Goal: Task Accomplishment & Management: Use online tool/utility

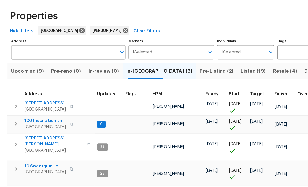
scroll to position [14, 0]
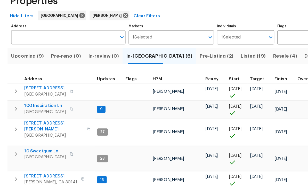
click at [37, 91] on span "[STREET_ADDRESS]" at bounding box center [41, 93] width 36 height 5
click at [36, 106] on span "100 Inspiration Ln" at bounding box center [41, 108] width 36 height 5
click at [32, 166] on span "[STREET_ADDRESS]" at bounding box center [45, 168] width 45 height 5
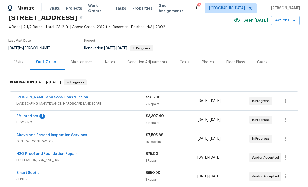
scroll to position [29, 0]
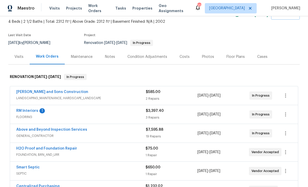
click at [22, 110] on link "RM Interiors" at bounding box center [27, 111] width 22 height 4
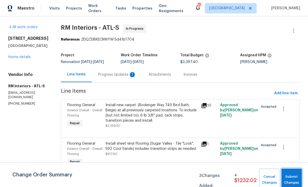
click at [292, 174] on span "Submit Changes" at bounding box center [291, 180] width 15 height 12
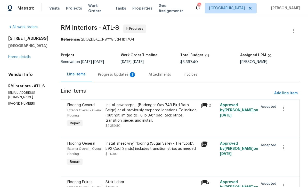
click at [107, 74] on div "Progress Updates 1" at bounding box center [117, 74] width 38 height 5
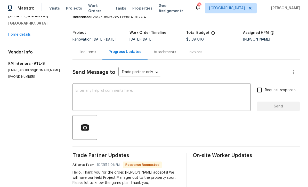
scroll to position [22, 0]
click at [76, 89] on div "x ​" at bounding box center [161, 98] width 178 height 26
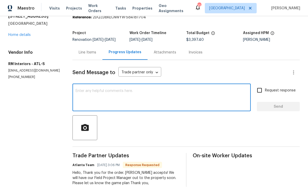
scroll to position [0, 0]
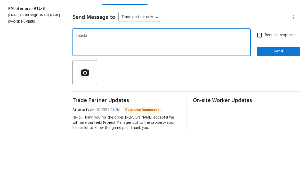
type textarea "Thanks"
click at [271, 103] on span "Send" at bounding box center [278, 106] width 35 height 6
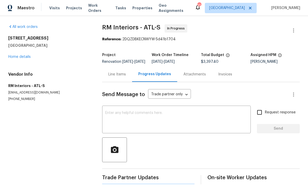
scroll to position [10, 0]
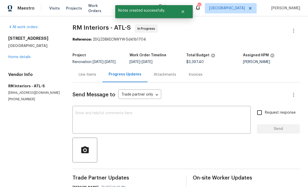
click at [18, 55] on link "Home details" at bounding box center [19, 57] width 22 height 4
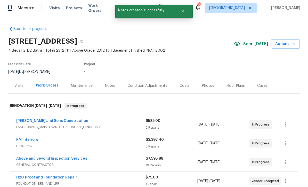
scroll to position [0, 0]
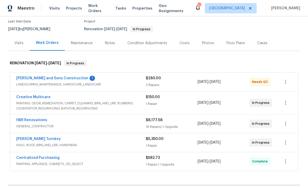
scroll to position [55, 0]
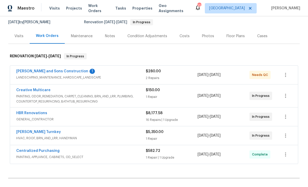
click at [34, 69] on link "Reyes and Sons Construction" at bounding box center [52, 71] width 72 height 4
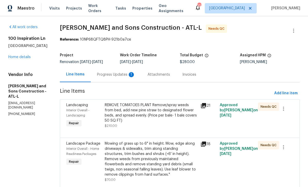
click at [97, 72] on div "Progress Updates 1" at bounding box center [116, 74] width 38 height 5
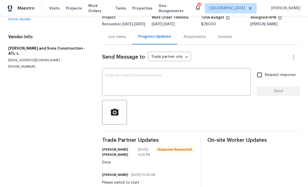
scroll to position [37, 0]
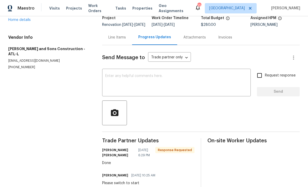
click at [106, 80] on textarea at bounding box center [176, 83] width 142 height 18
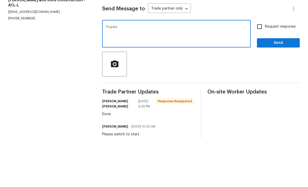
type textarea "Thanks"
click at [272, 88] on span "Send" at bounding box center [278, 91] width 35 height 6
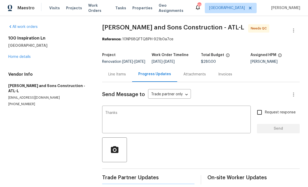
scroll to position [10, 0]
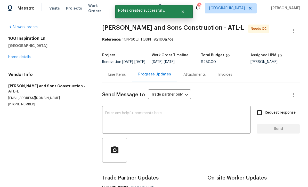
click at [115, 72] on div "Line Items" at bounding box center [117, 74] width 18 height 5
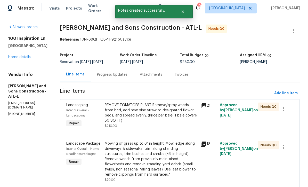
click at [129, 102] on div "REMOVE TOMATOES PLANT Remove/spray weeds from bed, add new pine straw to design…" at bounding box center [151, 112] width 93 height 21
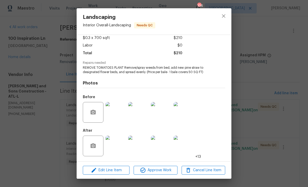
scroll to position [30, 0]
click at [117, 151] on img at bounding box center [116, 145] width 21 height 21
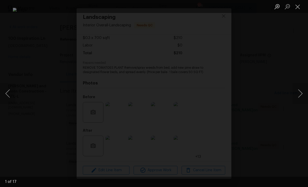
click at [302, 95] on button "Next image" at bounding box center [300, 93] width 15 height 21
click at [301, 96] on button "Next image" at bounding box center [300, 93] width 15 height 21
click at [302, 95] on button "Next image" at bounding box center [300, 93] width 15 height 21
click at [301, 94] on button "Next image" at bounding box center [300, 93] width 15 height 21
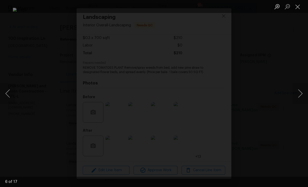
click at [299, 9] on button "Close lightbox" at bounding box center [298, 6] width 10 height 9
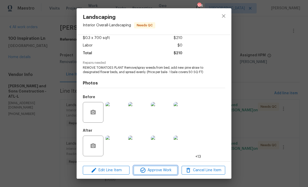
click at [154, 170] on span "Approve Work" at bounding box center [155, 170] width 41 height 6
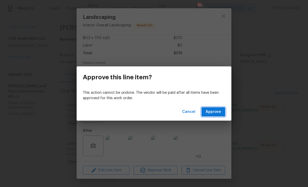
click at [214, 112] on span "Approve" at bounding box center [213, 112] width 15 height 6
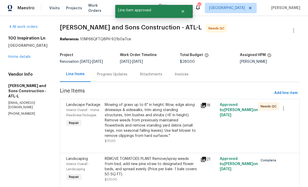
scroll to position [0, 0]
click at [134, 120] on div "Mowing of grass up to 6" in height. Mow, edge along driveways & sidewalks, trim…" at bounding box center [151, 120] width 93 height 36
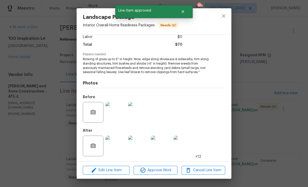
scroll to position [39, 0]
click at [118, 146] on img at bounding box center [116, 145] width 21 height 21
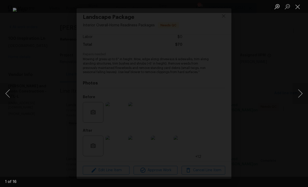
click at [302, 94] on button "Next image" at bounding box center [300, 93] width 15 height 21
click at [302, 93] on button "Next image" at bounding box center [300, 93] width 15 height 21
click at [302, 92] on button "Next image" at bounding box center [300, 93] width 15 height 21
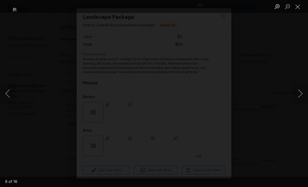
click at [302, 94] on button "Next image" at bounding box center [300, 93] width 15 height 21
click at [298, 7] on button "Close lightbox" at bounding box center [298, 6] width 10 height 9
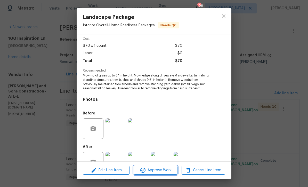
click at [147, 172] on span "Approve Work" at bounding box center [155, 170] width 41 height 6
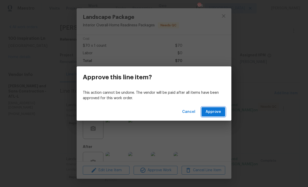
click at [215, 112] on span "Approve" at bounding box center [213, 112] width 15 height 6
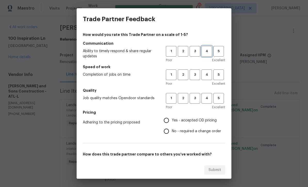
click at [204, 50] on span "4" at bounding box center [207, 51] width 10 height 6
click at [206, 74] on span "4" at bounding box center [207, 75] width 10 height 6
click at [205, 96] on span "4" at bounding box center [207, 98] width 10 height 6
click at [163, 121] on input "Yes - accepted OD pricing" at bounding box center [166, 120] width 11 height 11
radio input "true"
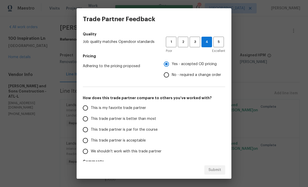
scroll to position [56, 0]
click at [82, 130] on input "This trade partner is par for the course" at bounding box center [85, 129] width 11 height 11
click at [207, 168] on button "Submit" at bounding box center [214, 170] width 21 height 10
radio input "true"
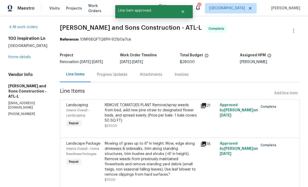
radio input "false"
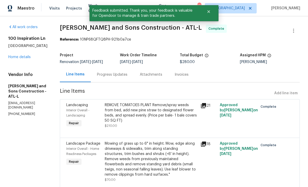
click at [15, 59] on link "Home details" at bounding box center [19, 57] width 22 height 4
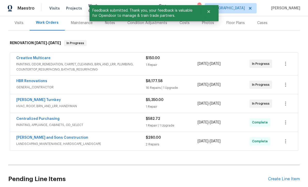
scroll to position [86, 0]
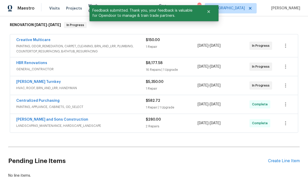
click at [29, 80] on link "Davis Turnkey" at bounding box center [38, 82] width 45 height 4
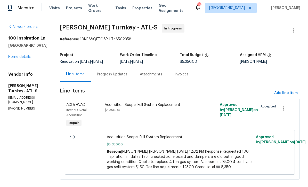
scroll to position [0, 0]
click at [101, 72] on div "Progress Updates" at bounding box center [112, 74] width 30 height 5
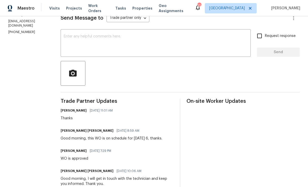
scroll to position [77, 0]
click at [66, 35] on textarea at bounding box center [156, 43] width 184 height 18
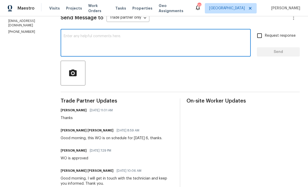
scroll to position [0, 0]
type textarea "Hi is this complete"
click at [260, 36] on input "Request response" at bounding box center [259, 35] width 11 height 11
checkbox input "true"
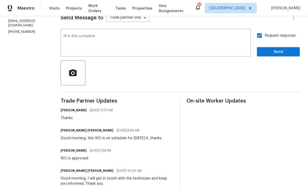
scroll to position [0, 0]
click at [273, 53] on span "Send" at bounding box center [278, 52] width 35 height 6
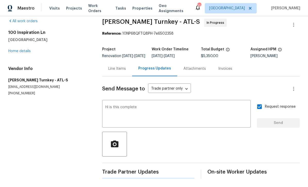
scroll to position [0, 0]
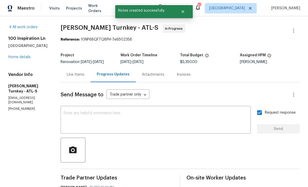
click at [19, 58] on link "Home details" at bounding box center [19, 57] width 22 height 4
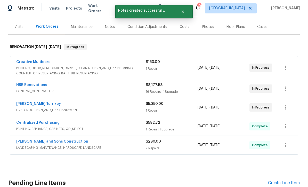
scroll to position [67, 0]
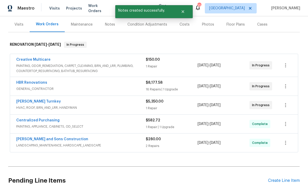
click at [29, 81] on link "HBR Renovations" at bounding box center [31, 83] width 31 height 4
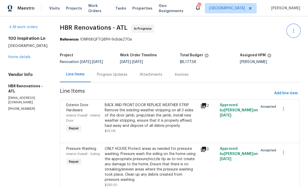
click at [296, 31] on icon "button" at bounding box center [293, 31] width 6 height 6
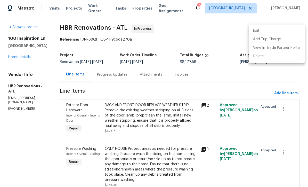
click at [292, 51] on li "View In Trade Partner Portal" at bounding box center [277, 48] width 56 height 9
click at [110, 71] on div at bounding box center [154, 93] width 308 height 187
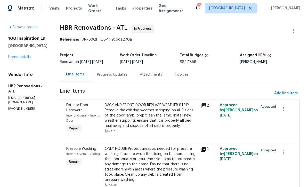
click at [110, 75] on div "Progress Updates" at bounding box center [112, 74] width 30 height 5
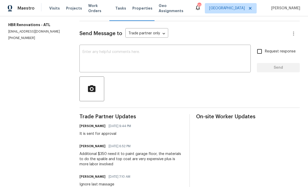
scroll to position [50, 0]
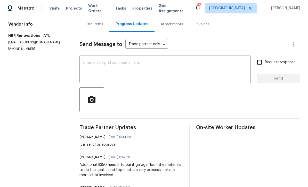
click at [88, 66] on textarea at bounding box center [165, 70] width 165 height 18
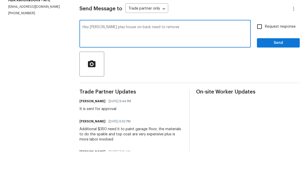
type textarea "Hey Wendy play house on back need to remove"
click at [91, 96] on icon "button" at bounding box center [91, 99] width 7 height 7
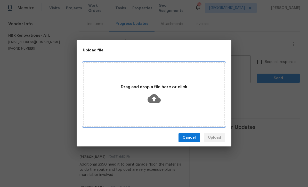
click at [154, 99] on icon at bounding box center [154, 98] width 13 height 13
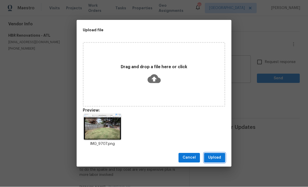
click at [217, 160] on span "Upload" at bounding box center [214, 158] width 13 height 6
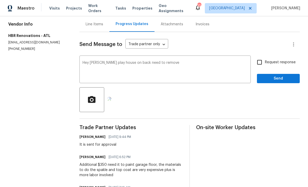
click at [260, 57] on input "Request response" at bounding box center [259, 62] width 11 height 11
checkbox input "true"
click at [282, 75] on span "Send" at bounding box center [278, 78] width 35 height 6
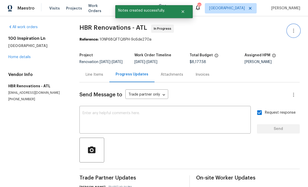
click at [293, 28] on icon "button" at bounding box center [293, 31] width 6 height 6
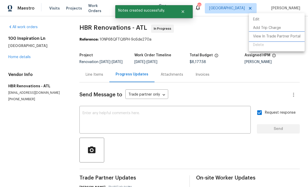
click at [278, 36] on li "View In Trade Partner Portal" at bounding box center [277, 36] width 56 height 9
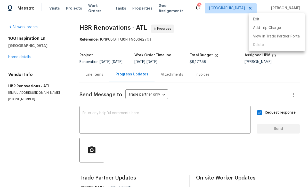
click at [290, 66] on div at bounding box center [154, 93] width 308 height 187
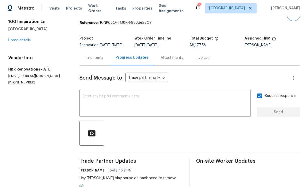
scroll to position [16, 0]
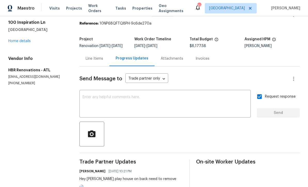
click at [90, 56] on div "Line Items" at bounding box center [95, 58] width 18 height 5
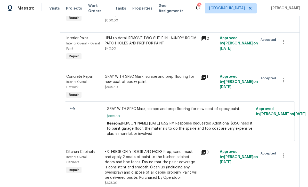
scroll to position [687, 0]
click at [135, 74] on div "GRAY WITH SPEC Mask, scrape and prep flooring for new coat of epoxy paint." at bounding box center [151, 79] width 93 height 10
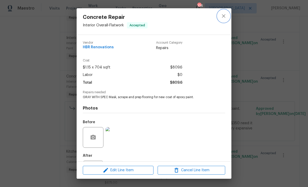
click at [222, 16] on icon "close" at bounding box center [224, 16] width 6 height 6
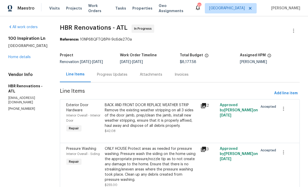
scroll to position [0, 0]
click at [108, 72] on div "Progress Updates" at bounding box center [112, 74] width 30 height 5
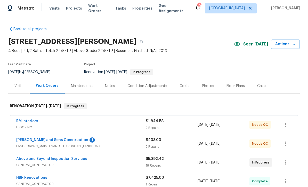
click at [39, 140] on link "Reyes and Sons Construction" at bounding box center [52, 140] width 72 height 4
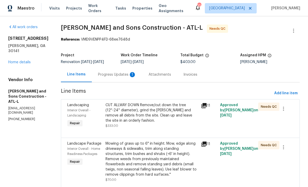
click at [98, 74] on div "Progress Updates 1" at bounding box center [117, 74] width 38 height 5
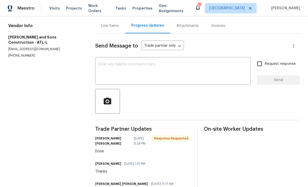
scroll to position [50, 0]
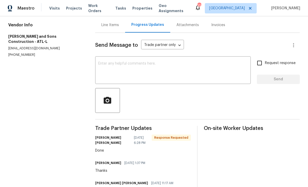
click at [101, 66] on textarea at bounding box center [172, 71] width 149 height 18
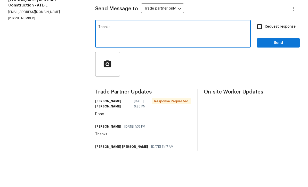
type textarea "Thanks"
click at [275, 76] on span "Send" at bounding box center [278, 79] width 35 height 6
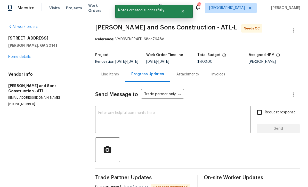
scroll to position [10, 0]
click at [109, 72] on div "Line Items" at bounding box center [110, 74] width 18 height 5
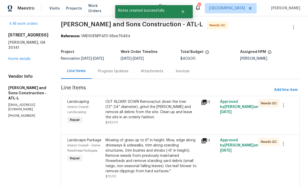
scroll to position [3, 0]
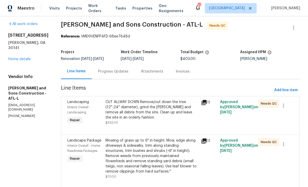
click at [131, 99] on div "CUT ALLWAY DOWN Remove/cut down the tree (12''-24'' diameter), grind the stump …" at bounding box center [152, 109] width 92 height 21
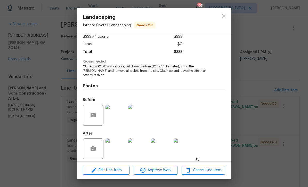
scroll to position [30, 0]
click at [101, 171] on span "Edit Line Item" at bounding box center [106, 170] width 44 height 6
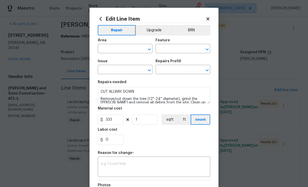
type input "Interior Overall"
type input "Landscaping"
type input "Tree Removal $333.00"
click at [116, 122] on input "333" at bounding box center [111, 119] width 26 height 10
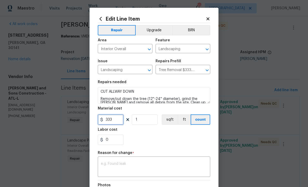
scroll to position [10, 0]
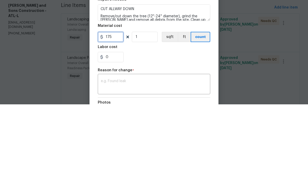
type input "175"
click at [137, 134] on div "0" at bounding box center [154, 139] width 112 height 10
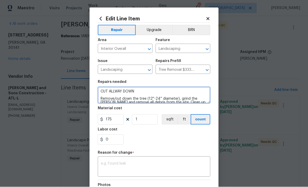
click at [136, 91] on textarea "CUT ALLWAY DOWN Remove/cut down the tree (12''-24'' diameter), grind the stump …" at bounding box center [154, 95] width 112 height 17
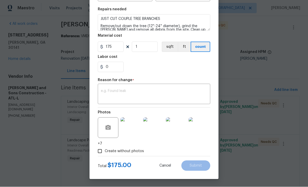
scroll to position [74, 0]
type textarea "JUST CUT COUPLE TREE BRANCHES Remove/cut down the tree (12''-24'' diameter), gr…"
click at [104, 87] on div "x ​" at bounding box center [154, 94] width 112 height 19
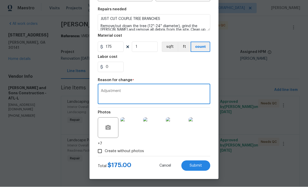
type textarea "Adjustment"
click at [111, 47] on input "175" at bounding box center [111, 47] width 26 height 10
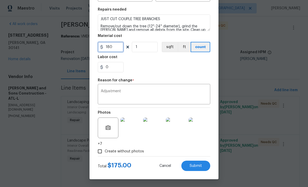
type input "180"
click at [151, 66] on div "0" at bounding box center [154, 67] width 112 height 10
click at [194, 164] on span "Submit" at bounding box center [196, 166] width 12 height 4
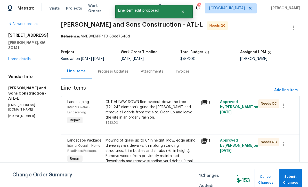
scroll to position [0, 0]
click at [291, 177] on span "Submit Changes" at bounding box center [291, 180] width 18 height 12
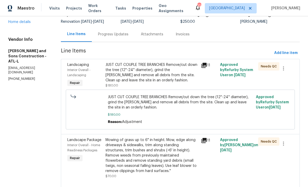
scroll to position [40, 0]
click at [133, 66] on div "JUST CUT COUPLE TREE BRANCHES Remove/cut down the tree (12''-24'' diameter), gr…" at bounding box center [152, 72] width 92 height 21
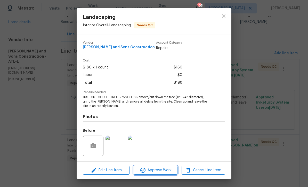
click at [156, 171] on span "Approve Work" at bounding box center [155, 170] width 41 height 6
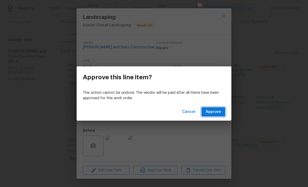
click at [214, 111] on span "Approve" at bounding box center [213, 112] width 15 height 6
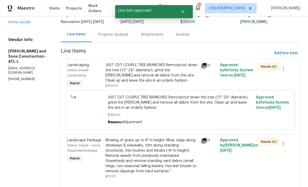
scroll to position [0, 0]
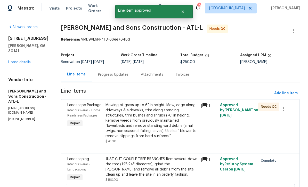
click at [130, 119] on div "Mowing of grass up to 6" in height. Mow, edge along driveways & sidewalks, trim…" at bounding box center [152, 120] width 92 height 36
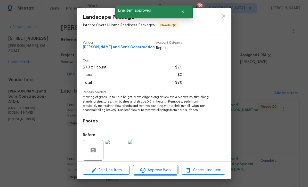
click at [153, 170] on span "Approve Work" at bounding box center [155, 170] width 41 height 6
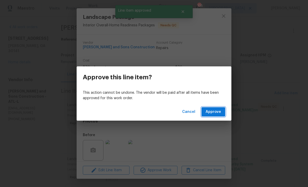
click at [213, 112] on span "Approve" at bounding box center [213, 112] width 15 height 6
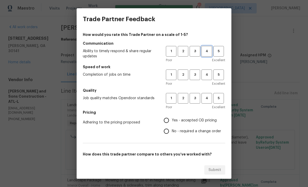
click at [206, 49] on span "4" at bounding box center [207, 51] width 10 height 6
click at [207, 74] on span "4" at bounding box center [207, 75] width 10 height 6
click at [207, 101] on button "4" at bounding box center [206, 98] width 11 height 11
click at [164, 123] on input "Yes - accepted OD pricing" at bounding box center [166, 120] width 11 height 11
radio input "true"
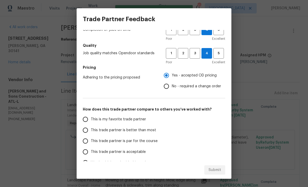
scroll to position [50, 0]
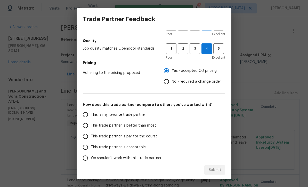
click at [83, 138] on input "This trade partner is par for the course" at bounding box center [85, 136] width 11 height 11
click at [213, 168] on span "Submit" at bounding box center [214, 170] width 13 height 6
radio input "true"
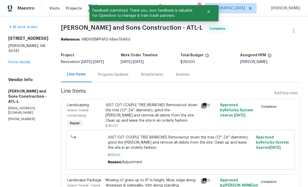
radio input "false"
click at [16, 64] on link "Home details" at bounding box center [19, 62] width 22 height 4
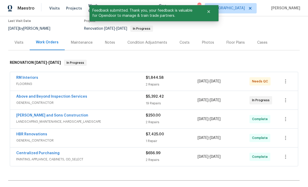
scroll to position [44, 0]
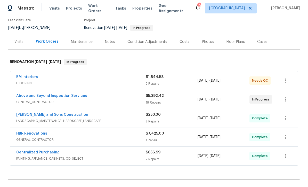
click at [25, 75] on link "RM Interiors" at bounding box center [27, 77] width 22 height 4
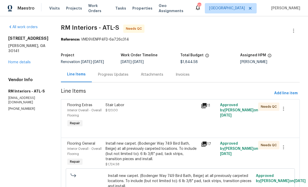
click at [116, 114] on div "Stair Labor $120.00" at bounding box center [151, 115] width 95 height 29
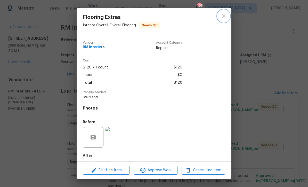
click at [224, 18] on icon "close" at bounding box center [224, 16] width 6 height 6
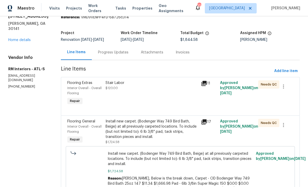
scroll to position [14, 0]
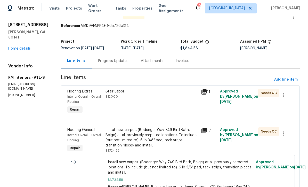
click at [103, 61] on div "Progress Updates" at bounding box center [113, 60] width 30 height 5
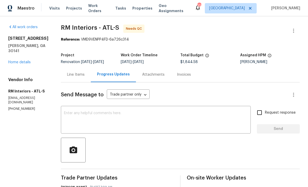
click at [67, 74] on div "Line Items" at bounding box center [76, 74] width 18 height 5
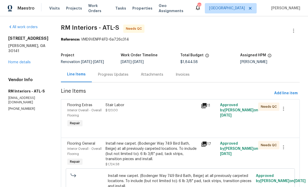
click at [107, 109] on span "$120.00" at bounding box center [112, 110] width 12 height 3
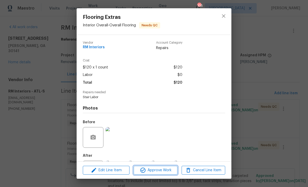
click at [156, 174] on button "Approve Work" at bounding box center [156, 170] width 44 height 9
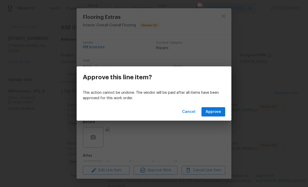
click at [213, 111] on span "Approve" at bounding box center [213, 112] width 15 height 6
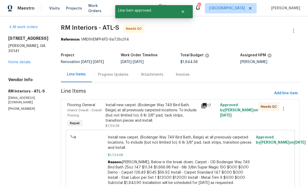
click at [131, 110] on div "Install new carpet. (Bodenger Way 749 Bird Bath, Beige) at all previously carpe…" at bounding box center [152, 112] width 92 height 21
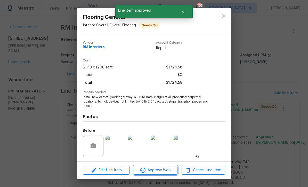
click at [149, 169] on span "Approve Work" at bounding box center [155, 170] width 41 height 6
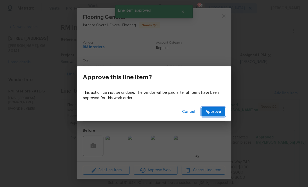
click at [212, 110] on span "Approve" at bounding box center [213, 112] width 15 height 6
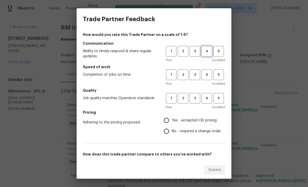
click at [205, 54] on span "4" at bounding box center [207, 51] width 10 height 6
click at [193, 74] on span "3" at bounding box center [195, 75] width 10 height 6
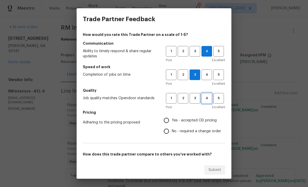
click at [203, 97] on span "4" at bounding box center [207, 98] width 10 height 6
click at [167, 119] on input "Yes - accepted OD pricing" at bounding box center [166, 120] width 11 height 11
radio input "true"
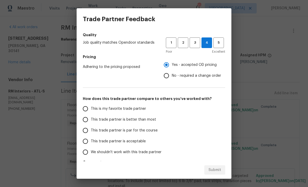
scroll to position [58, 0]
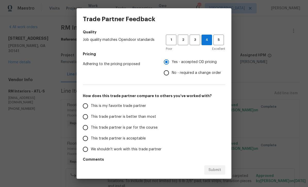
click at [84, 129] on input "This trade partner is par for the course" at bounding box center [85, 127] width 11 height 11
click at [216, 171] on span "Submit" at bounding box center [214, 170] width 13 height 6
radio input "true"
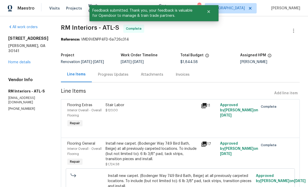
radio input "false"
click at [12, 60] on link "Home details" at bounding box center [19, 62] width 22 height 4
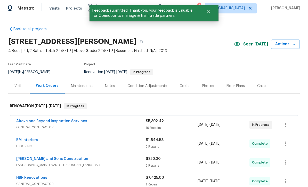
click at [108, 86] on div "Notes" at bounding box center [110, 85] width 10 height 5
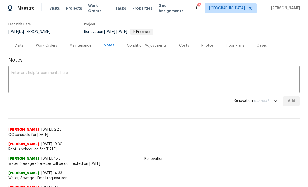
scroll to position [42, 0]
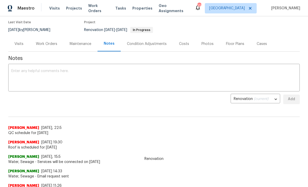
click at [15, 71] on textarea at bounding box center [153, 78] width 285 height 18
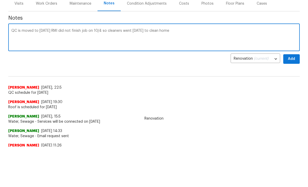
click at [141, 69] on textarea "QC is moved to 10/7/25 RMI did not finish job on 10/4 so cleaners went today to…" at bounding box center [153, 78] width 285 height 18
type textarea "QC is moved to 10/7/25 RMI did not finish job on 10/4 so cleaners went today af…"
click at [291, 96] on span "Add" at bounding box center [291, 99] width 8 height 6
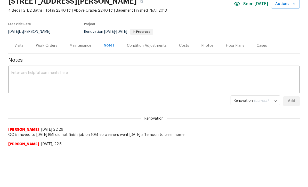
scroll to position [0, 0]
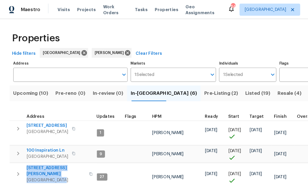
click at [9, 86] on button "Upcoming (10)" at bounding box center [26, 79] width 36 height 13
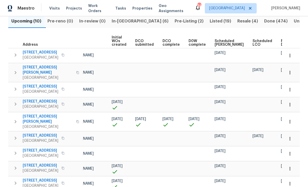
scroll to position [0, 36]
click at [281, 41] on span "Ready Date" at bounding box center [286, 42] width 11 height 7
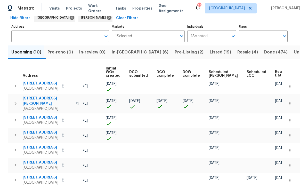
scroll to position [0, 43]
click at [127, 52] on span "In-reno (6)" at bounding box center [140, 52] width 57 height 7
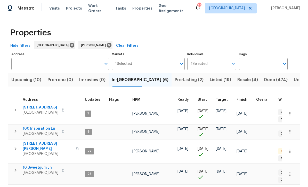
click at [38, 108] on span "[STREET_ADDRESS]" at bounding box center [41, 107] width 36 height 5
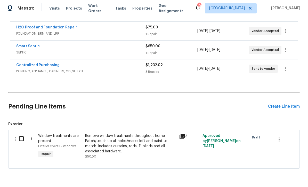
scroll to position [150, 0]
click at [280, 139] on icon "button" at bounding box center [279, 139] width 6 height 6
click at [279, 140] on li "Cancel" at bounding box center [283, 139] width 20 height 9
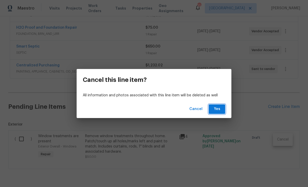
click at [217, 107] on span "Yes" at bounding box center [217, 109] width 8 height 6
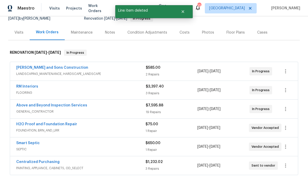
scroll to position [56, 0]
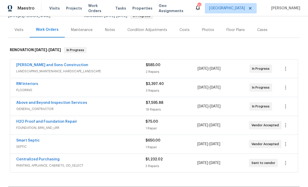
click at [47, 103] on link "Above and Beyond Inspection Services" at bounding box center [51, 103] width 71 height 4
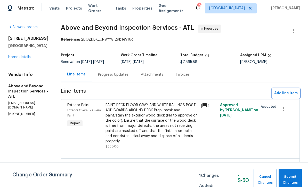
click at [285, 96] on span "Add line item" at bounding box center [285, 93] width 23 height 6
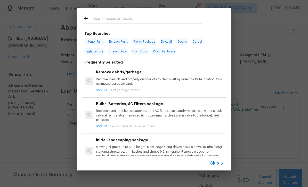
click at [216, 163] on span "Skip" at bounding box center [214, 162] width 9 height 5
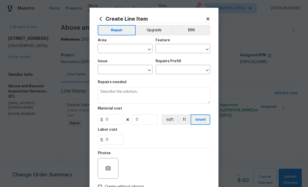
click at [106, 48] on input "text" at bounding box center [118, 49] width 40 height 8
click at [113, 70] on li "Interior Overall" at bounding box center [125, 69] width 55 height 9
type input "Interior Overall"
click at [159, 51] on input "text" at bounding box center [176, 49] width 40 height 8
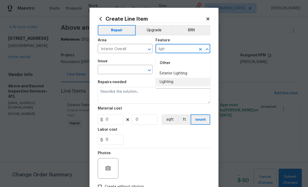
click at [165, 85] on li "Lighting" at bounding box center [183, 82] width 55 height 9
type input "Lighting"
click at [112, 72] on input "text" at bounding box center [118, 70] width 40 height 8
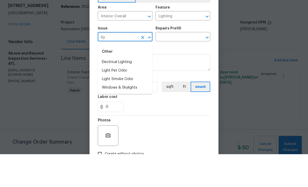
click at [116, 91] on li "Electrical Lighting" at bounding box center [125, 95] width 55 height 9
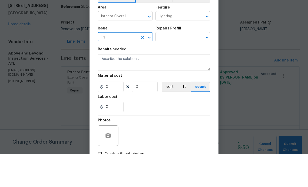
type input "Electrical Lighting"
click at [165, 66] on input "text" at bounding box center [176, 70] width 40 height 8
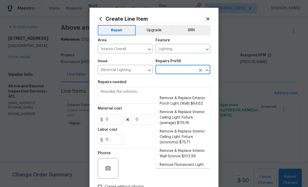
scroll to position [135, 0]
click at [175, 108] on li "Remove & Replace Interior Ceiling Light Fixture (average) $116.18" at bounding box center [183, 117] width 55 height 19
type input "Remove & Replace Interior Ceiling Light Fixture (average) $116.18"
type textarea "Remove the existing interior ceiling light fixture and replace it with new AVER…"
type input "1"
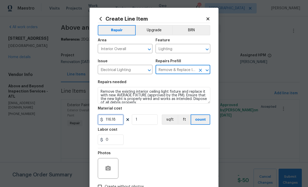
click at [117, 121] on input "116.18" at bounding box center [111, 119] width 26 height 10
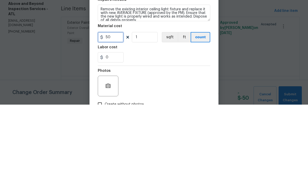
type input "50"
click at [139, 114] on input "1" at bounding box center [145, 119] width 26 height 10
type input "8"
click at [143, 134] on div "0" at bounding box center [154, 139] width 112 height 10
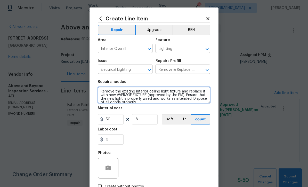
click at [98, 90] on textarea "Remove the existing interior ceiling light fixture and replace it with new AVER…" at bounding box center [154, 95] width 112 height 17
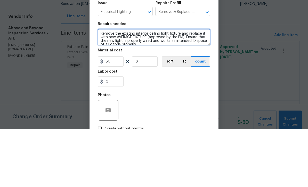
click at [107, 87] on textarea "Remove the existing interior ceiling light fixture and replace it with new AVER…" at bounding box center [154, 95] width 112 height 17
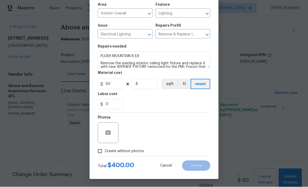
scroll to position [36, 0]
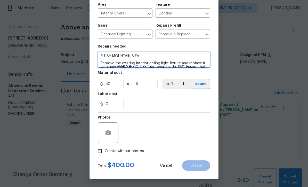
type textarea "FLUSH MOUNTAIN 8 EA Remove the existing interior ceiling light fixture and repl…"
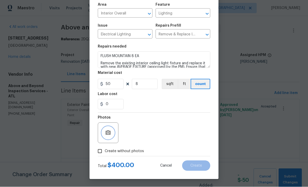
click at [108, 133] on circle "button" at bounding box center [108, 133] width 2 height 2
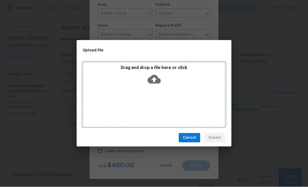
click at [155, 83] on icon at bounding box center [154, 79] width 13 height 9
